Goal: Task Accomplishment & Management: Complete application form

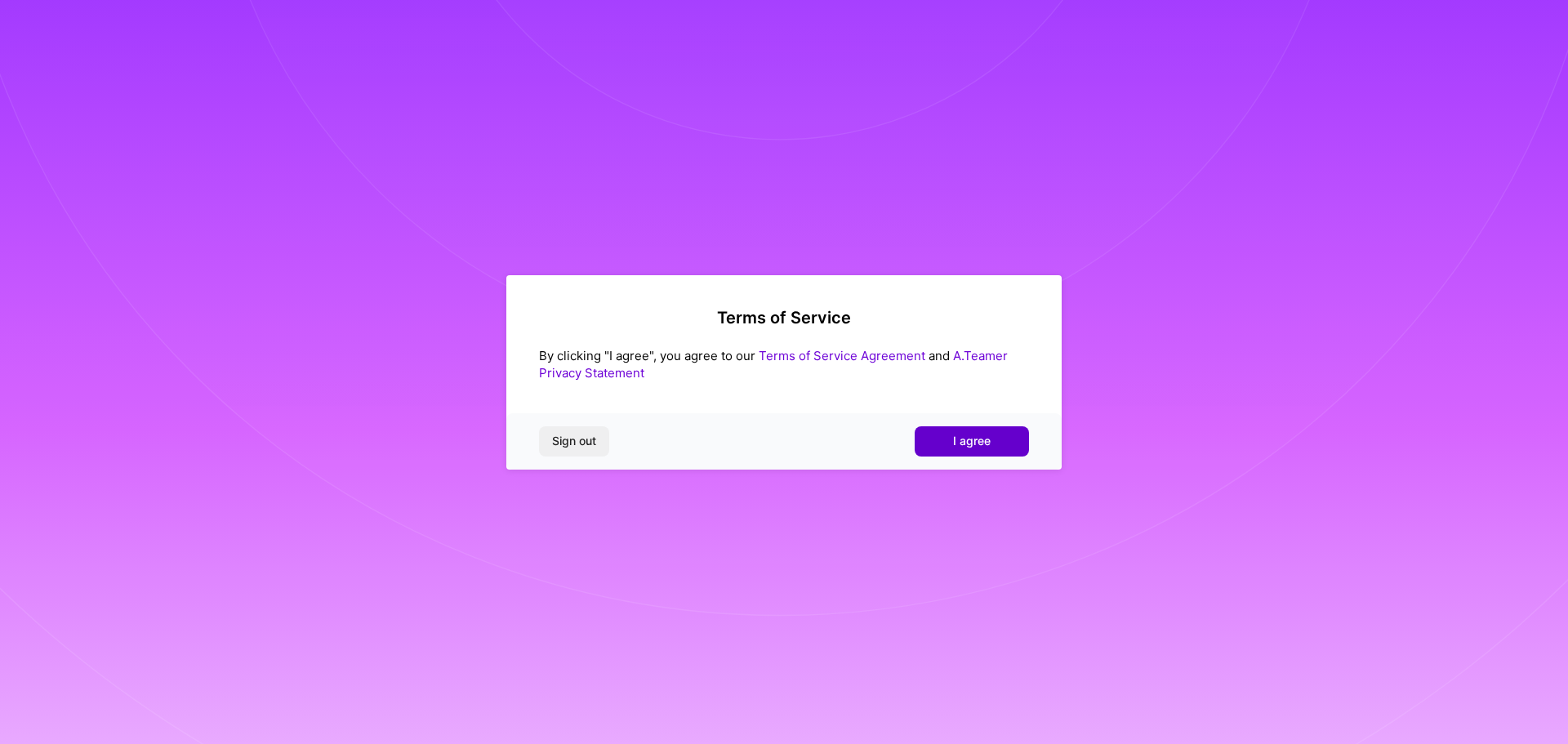
click at [975, 445] on span "I agree" at bounding box center [972, 441] width 38 height 16
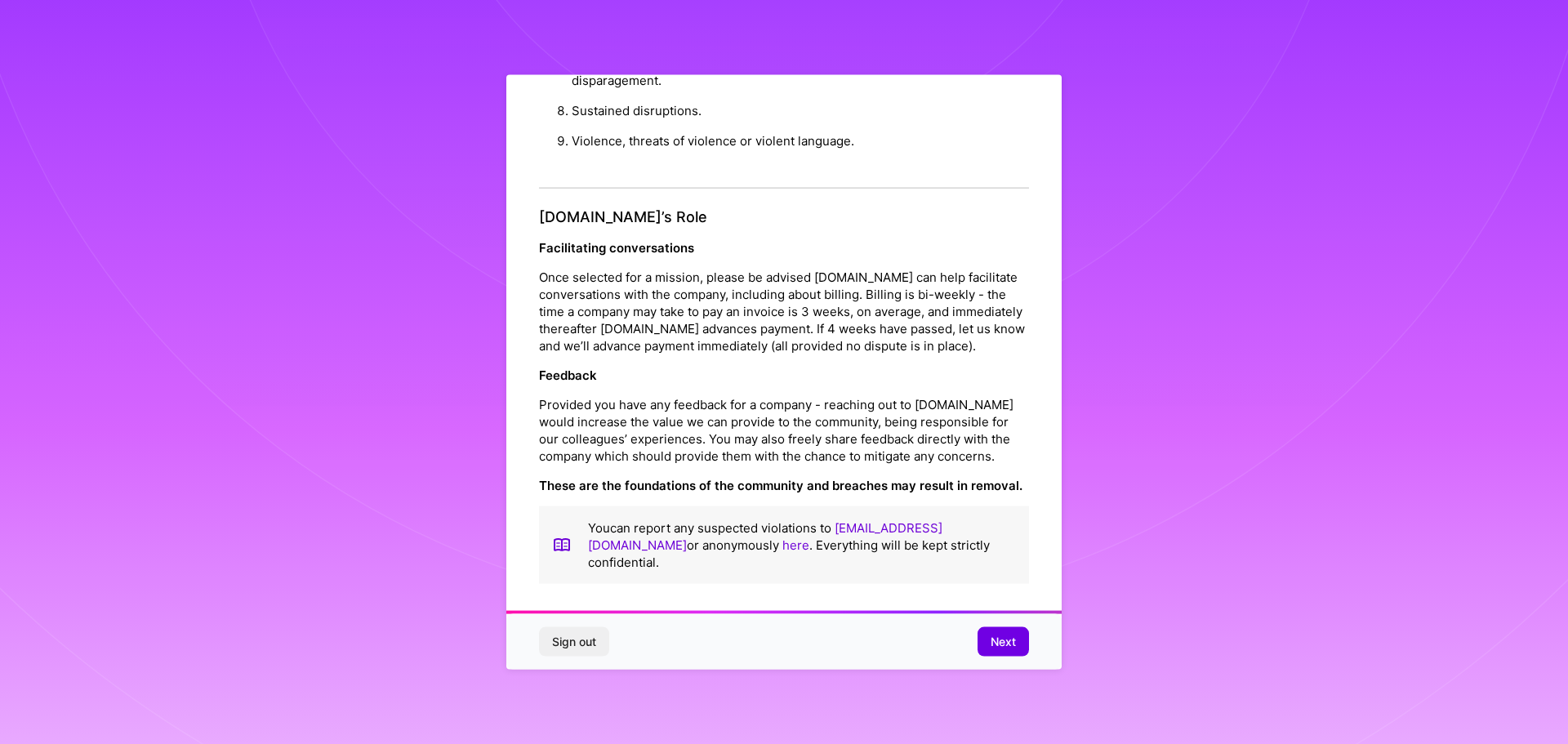
scroll to position [2, 0]
click at [1000, 641] on span "Next" at bounding box center [1003, 641] width 25 height 16
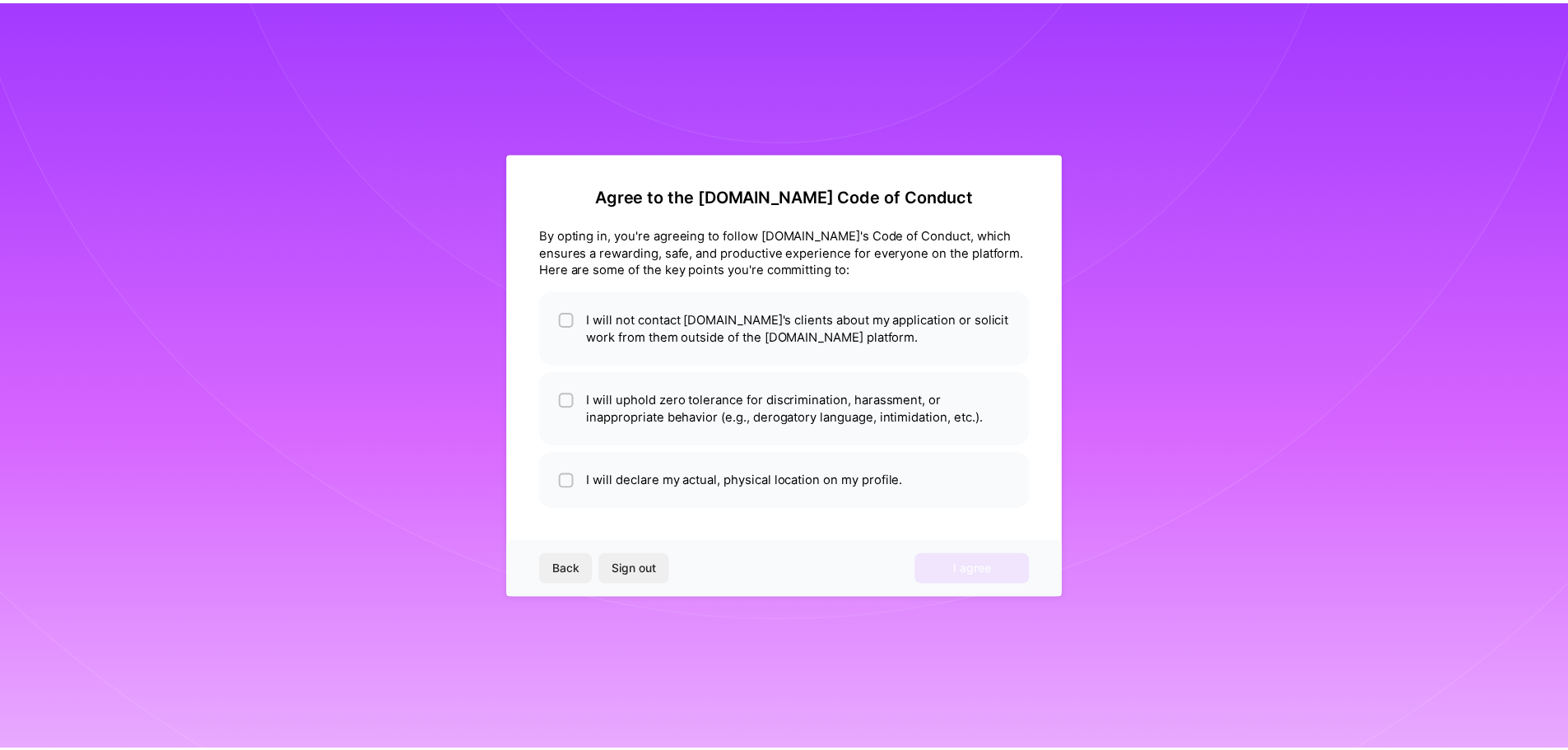
scroll to position [0, 0]
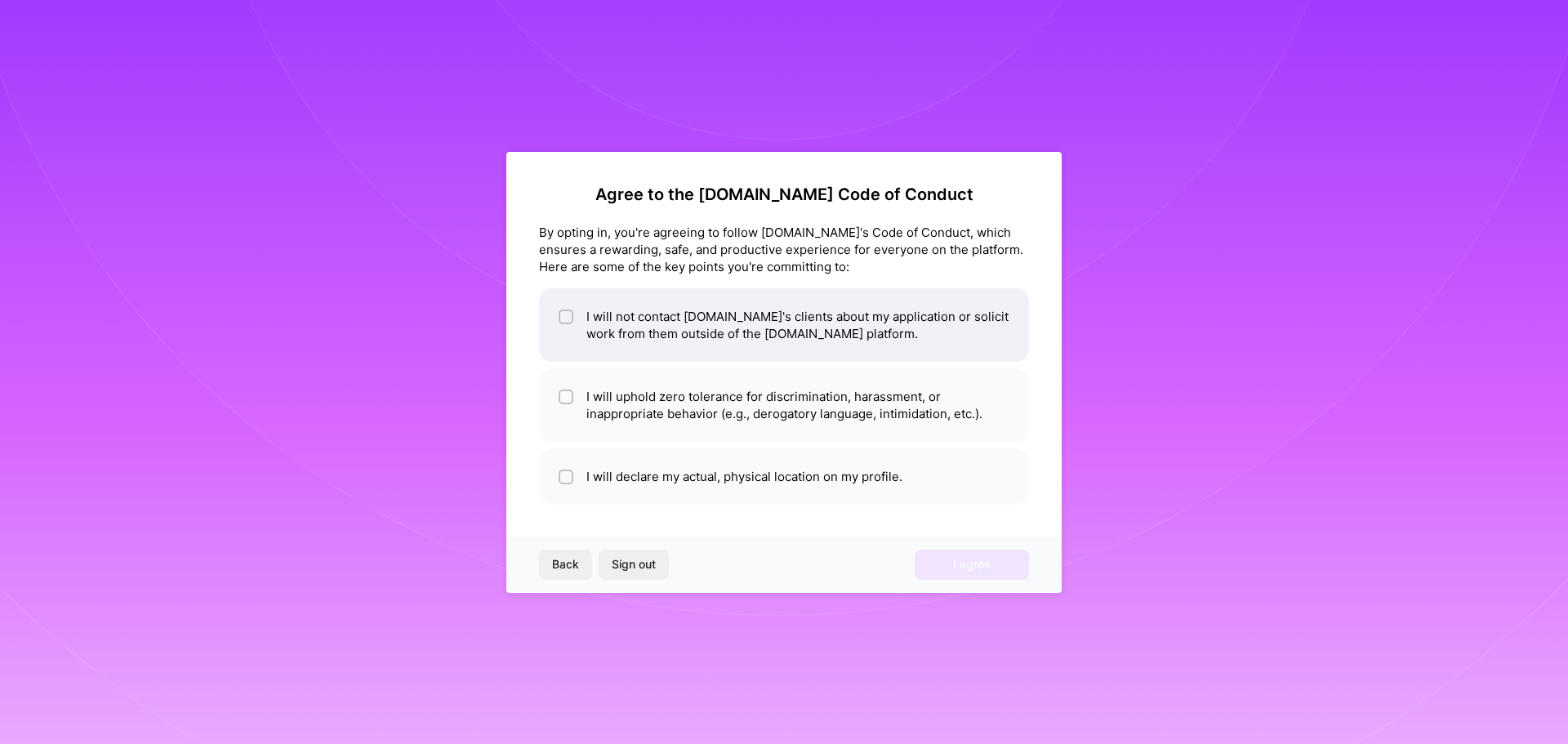
click at [615, 324] on li "I will not contact [DOMAIN_NAME]'s clients about my application or solicit work…" at bounding box center [784, 326] width 490 height 74
checkbox input "true"
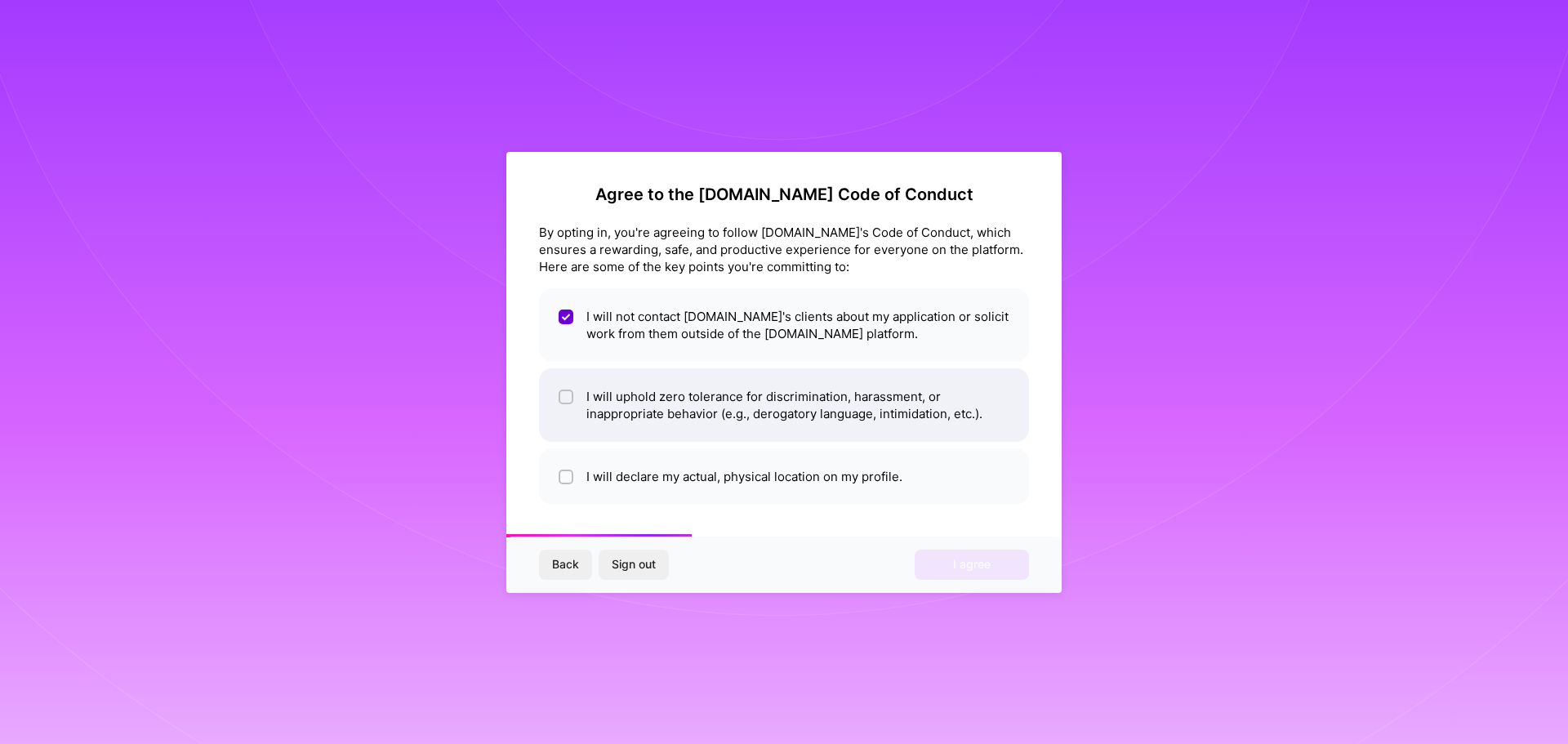
click at [640, 408] on li "I will uphold zero tolerance for discrimination, harassment, or inappropriate b…" at bounding box center [784, 405] width 490 height 74
checkbox input "true"
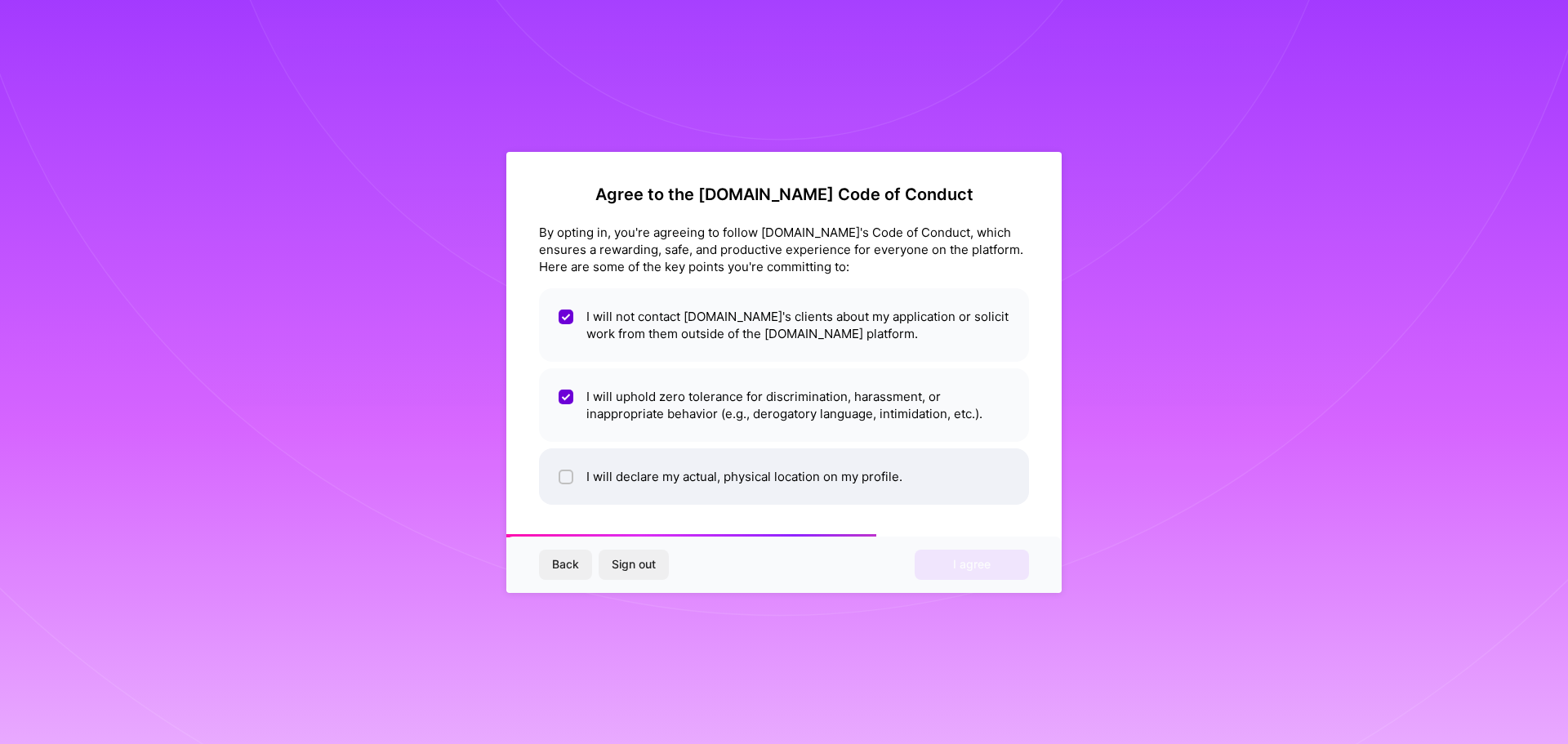
click at [639, 471] on li "I will declare my actual, physical location on my profile." at bounding box center [784, 477] width 490 height 56
checkbox input "true"
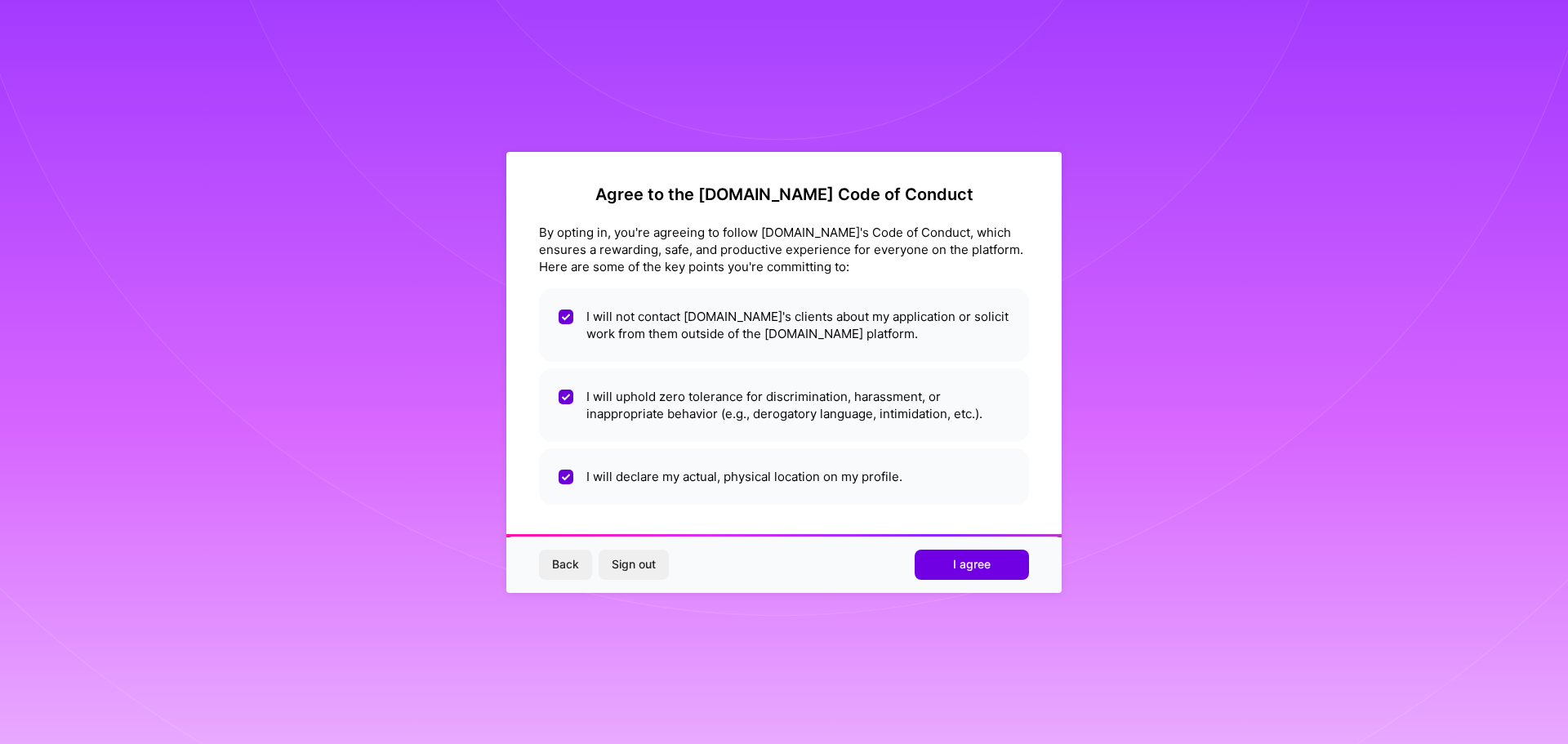
click at [976, 569] on span "I agree" at bounding box center [972, 564] width 38 height 16
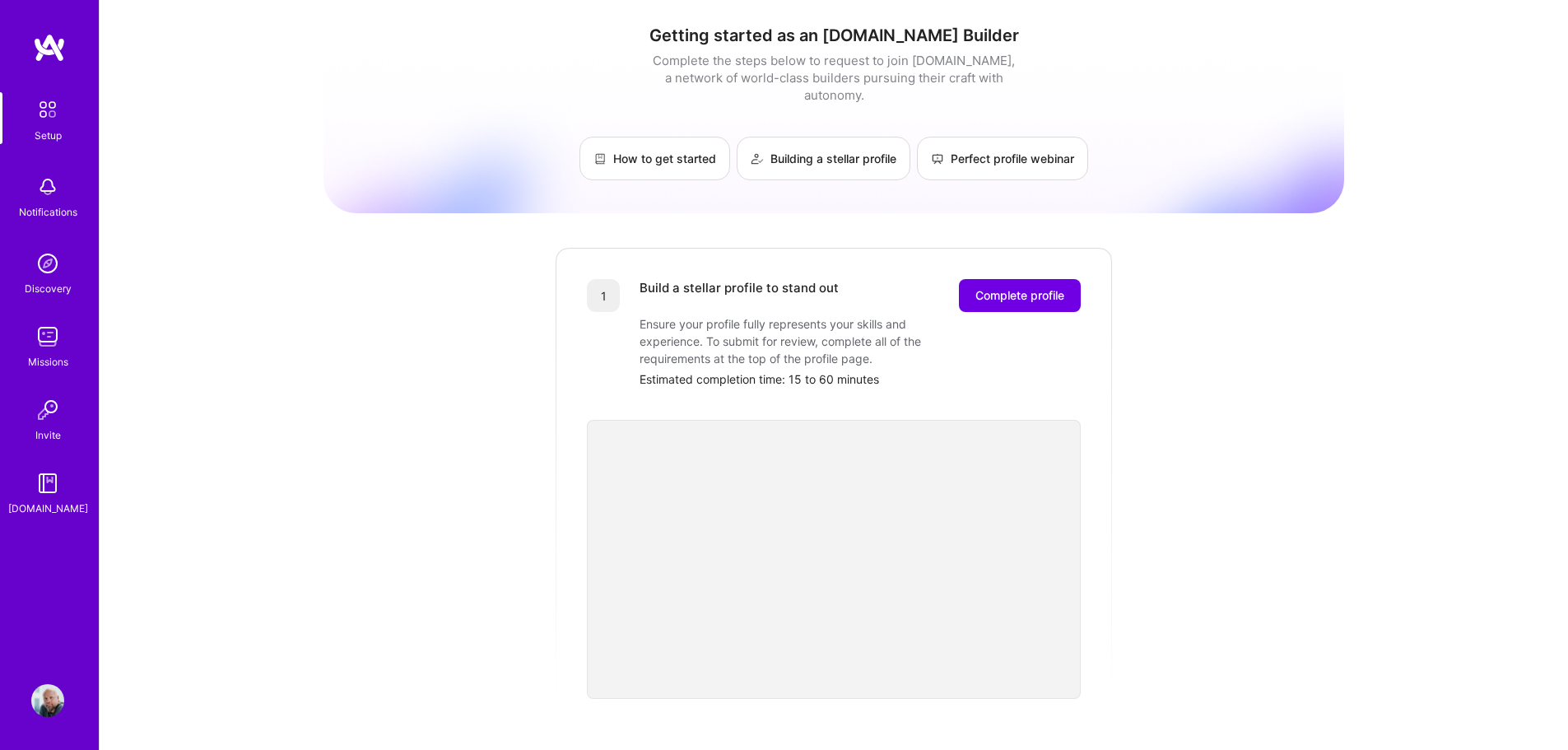
click at [53, 45] on img at bounding box center [50, 48] width 33 height 29
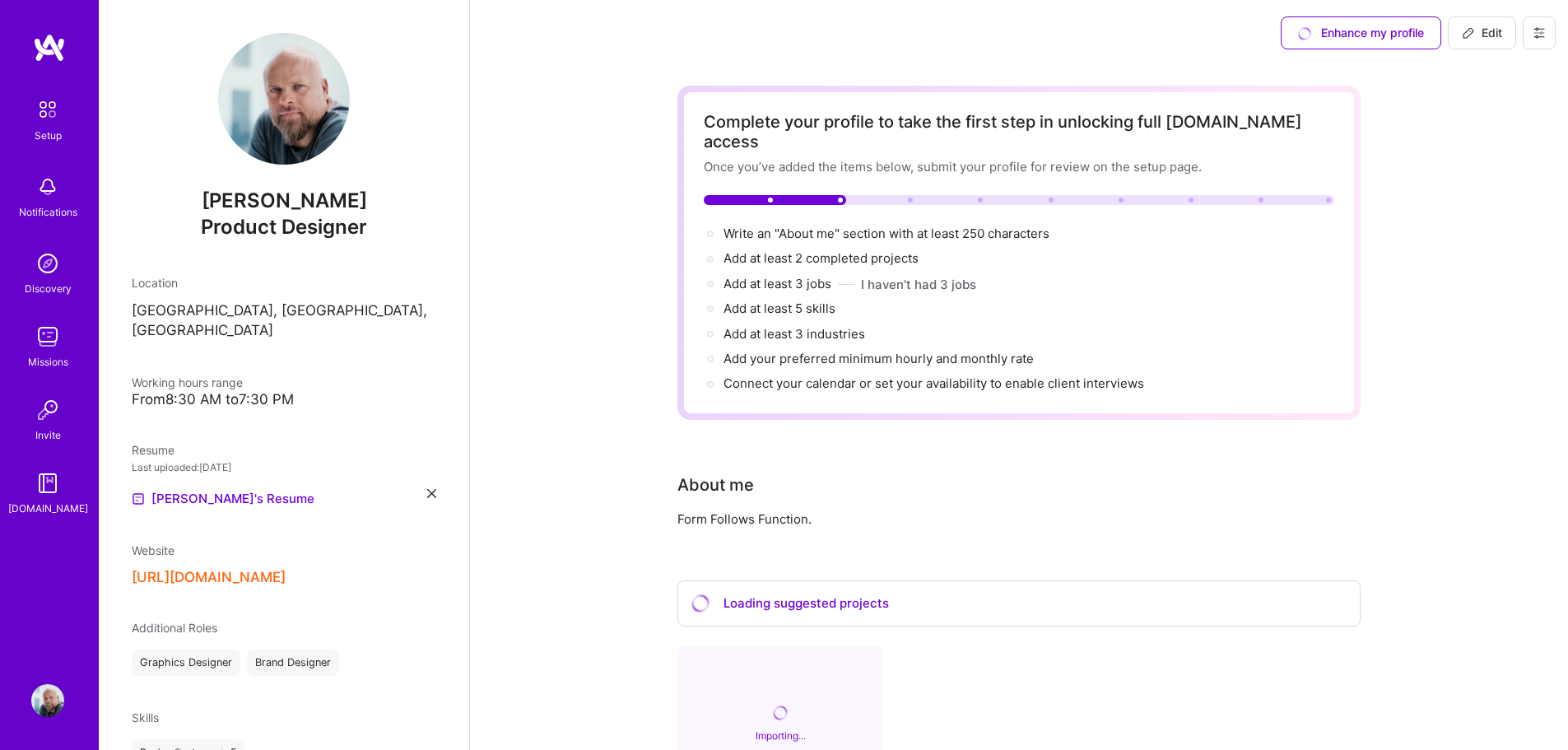
click at [51, 260] on img at bounding box center [48, 264] width 33 height 33
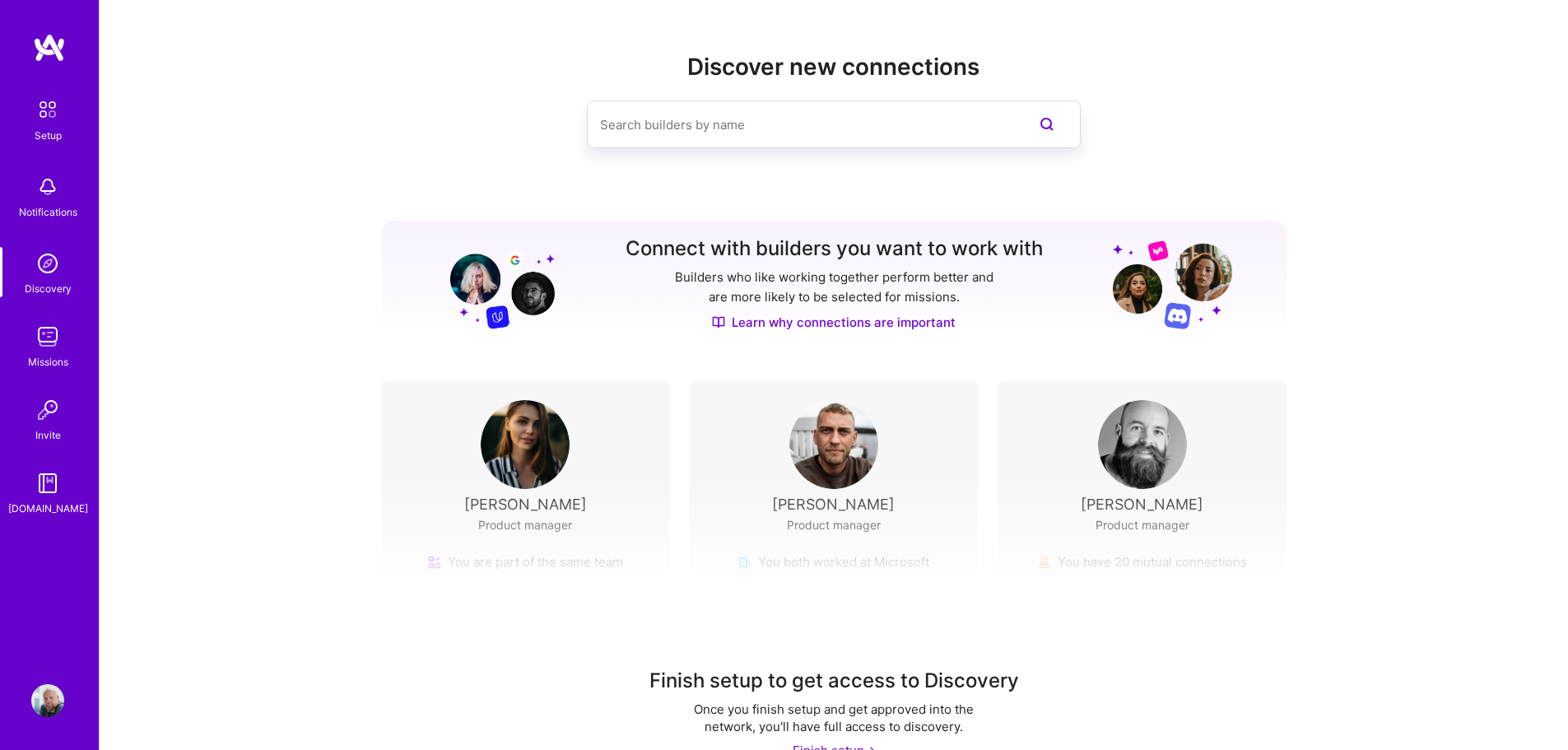
click at [719, 128] on input at bounding box center [800, 124] width 401 height 42
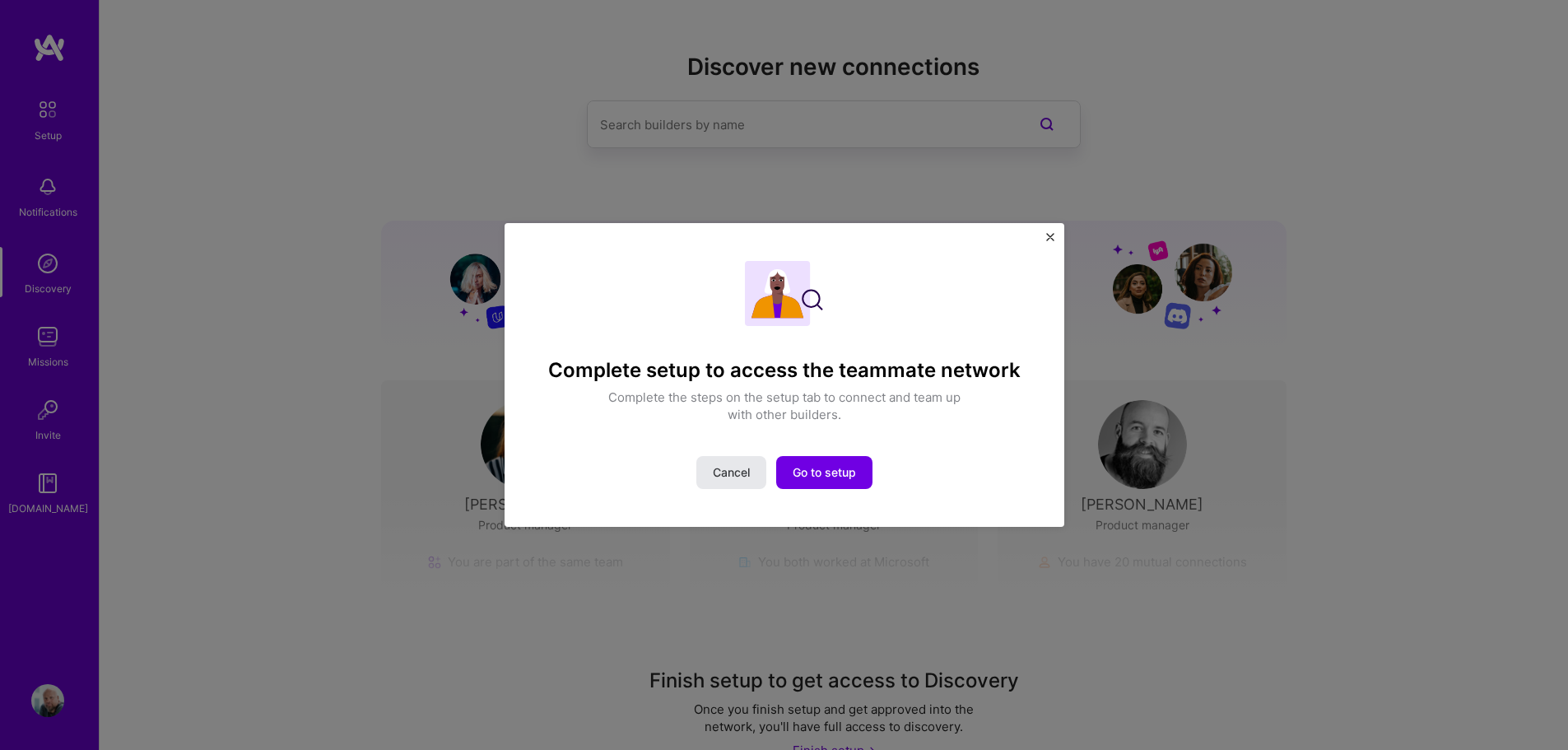
click at [730, 470] on span "Cancel" at bounding box center [731, 472] width 37 height 17
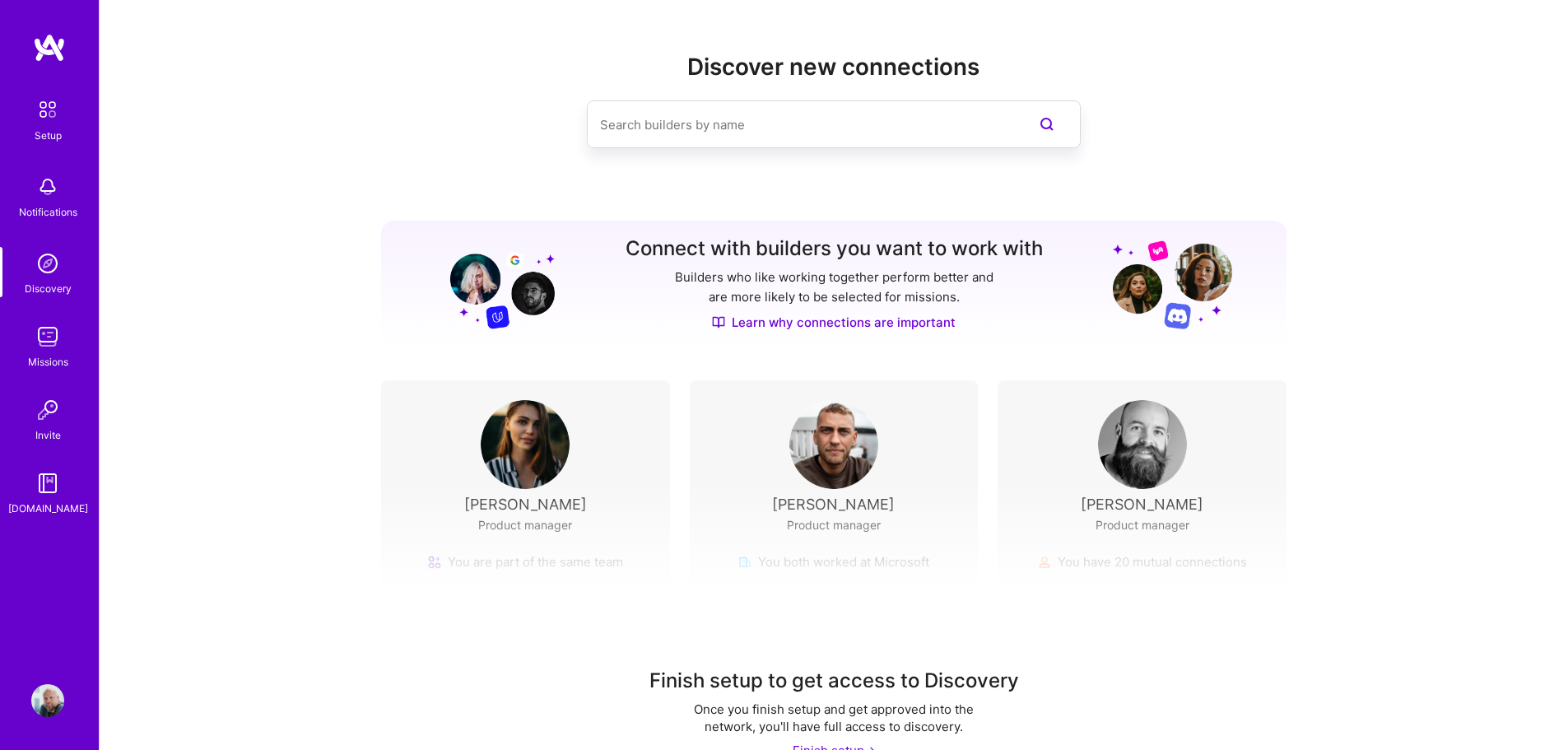
scroll to position [37, 0]
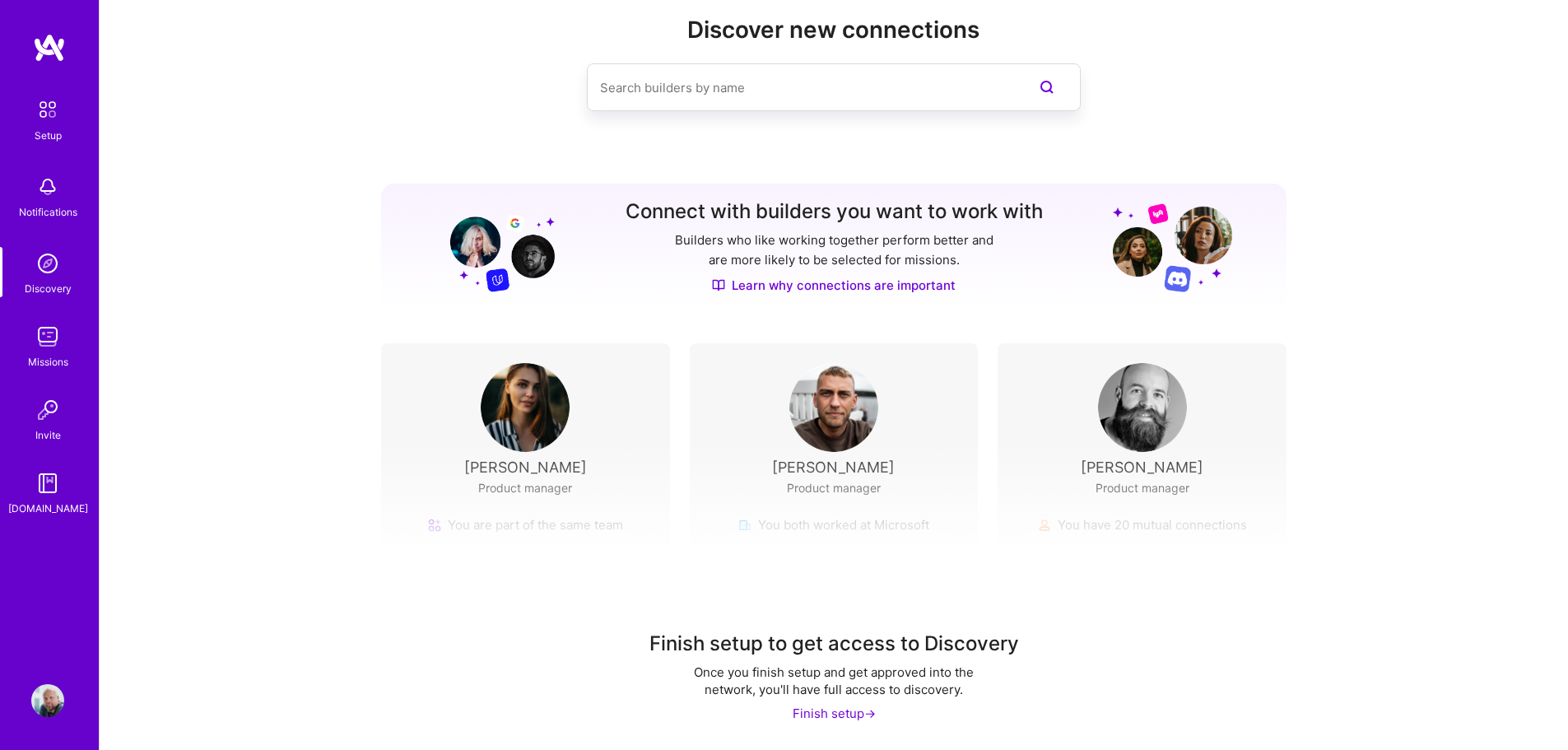
click at [825, 711] on div "Finish setup ->" at bounding box center [834, 713] width 83 height 18
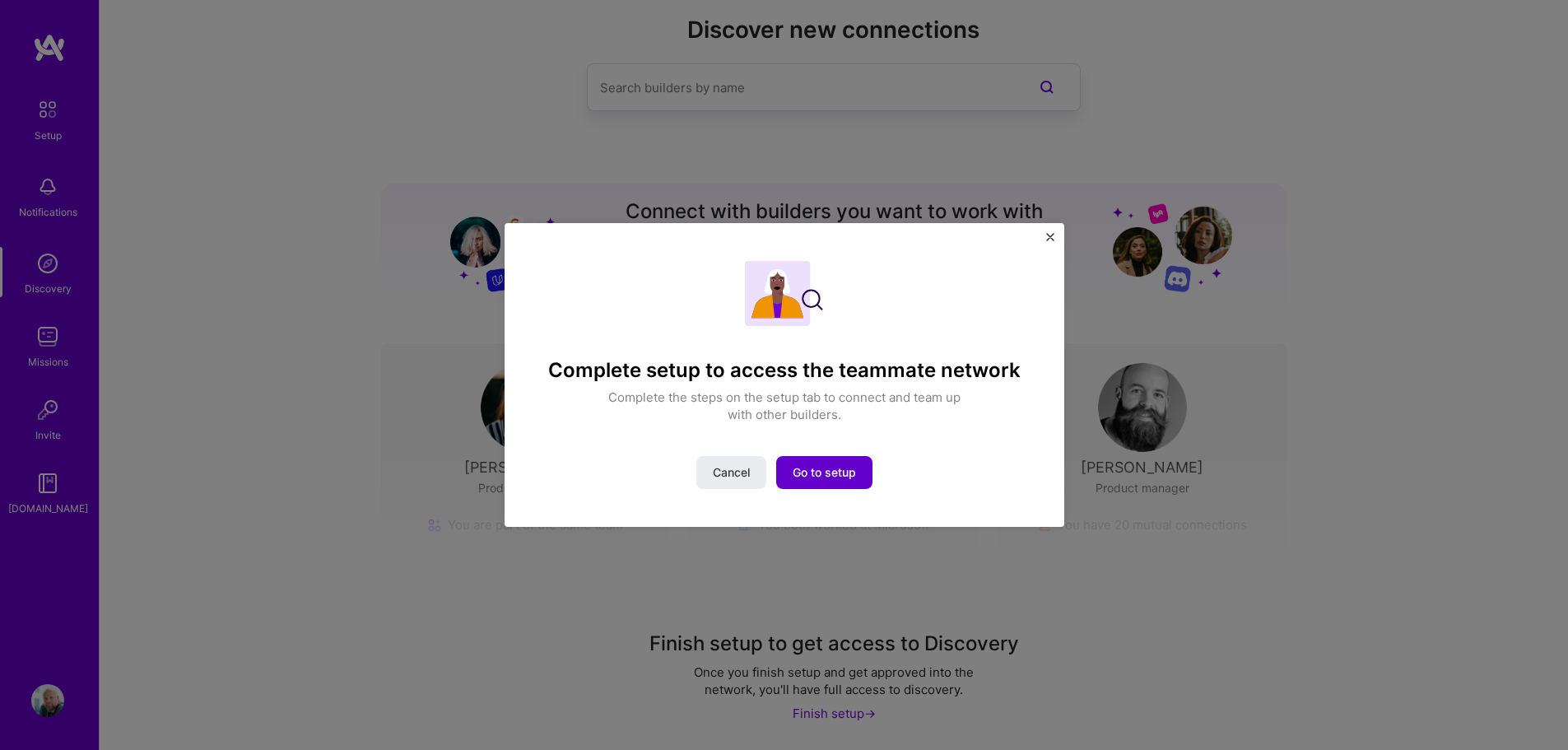
click at [832, 474] on span "Go to setup" at bounding box center [824, 472] width 63 height 17
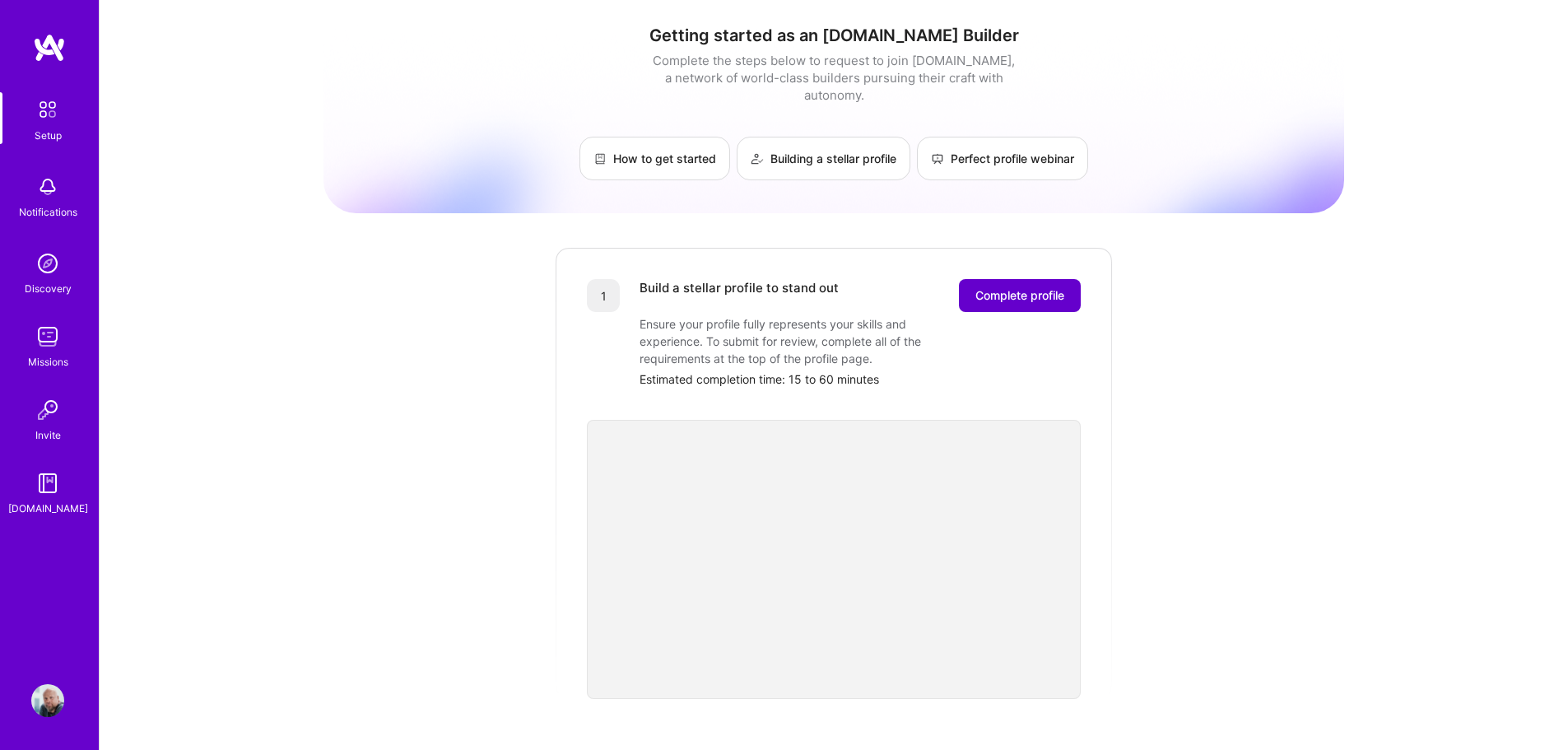
click at [1053, 287] on span "Complete profile" at bounding box center [1019, 295] width 89 height 17
